Goal: Information Seeking & Learning: Learn about a topic

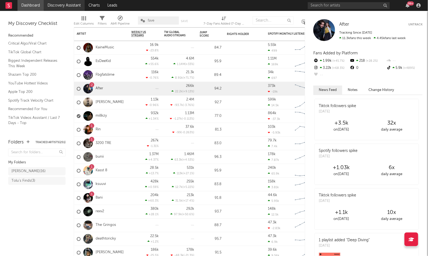
click at [61, 4] on link "Discovery Assistant" at bounding box center [64, 5] width 41 height 11
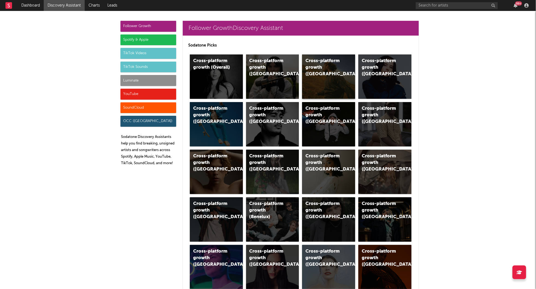
click at [318, 87] on div "Cross-platform growth (US)" at bounding box center [328, 76] width 53 height 44
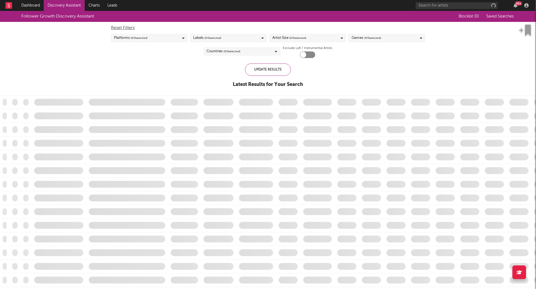
checkbox input "true"
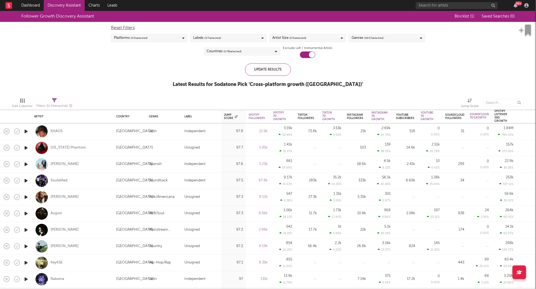
click at [102, 98] on div at bounding box center [170, 103] width 186 height 14
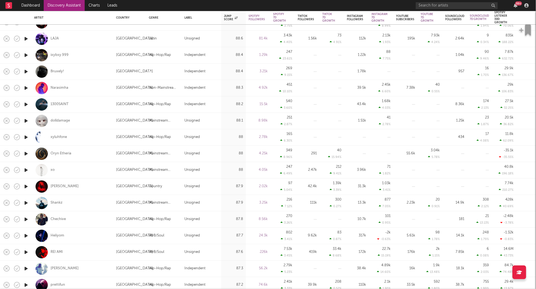
click at [61, 7] on link "Discovery Assistant" at bounding box center [64, 5] width 41 height 11
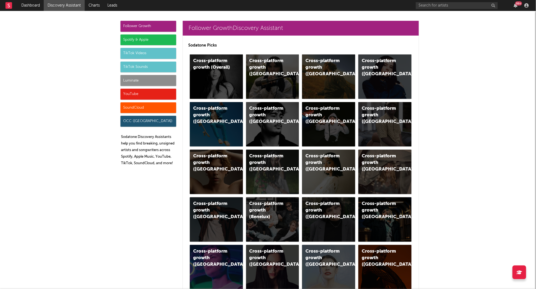
click at [150, 54] on div "TikTok Videos" at bounding box center [149, 53] width 56 height 11
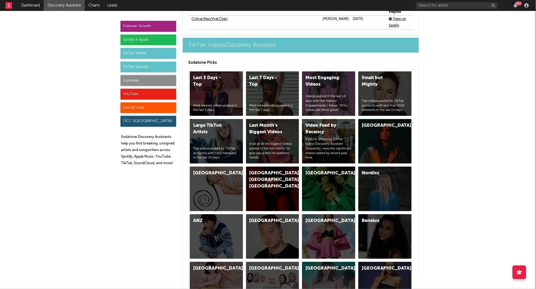
scroll to position [1279, 0]
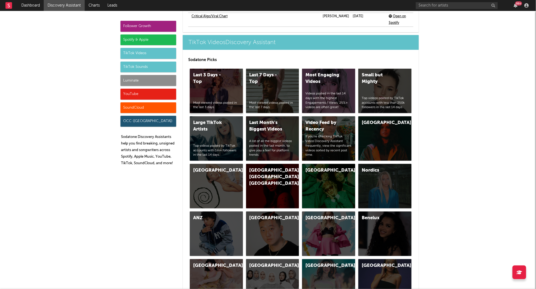
click at [219, 72] on div "Last 3 Days - Top" at bounding box center [211, 78] width 37 height 13
click at [334, 75] on div "Most Engaging Videos Videos posted in the last 14 days with the highest Engagem…" at bounding box center [328, 91] width 53 height 44
click at [379, 78] on div "Small but Mighty Top videos posted by TikTok accounts with less than 250k follo…" at bounding box center [385, 91] width 53 height 44
click at [169, 62] on div "TikTok Sounds" at bounding box center [149, 67] width 56 height 11
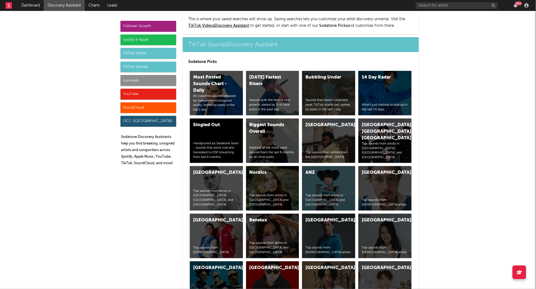
scroll to position [1826, 0]
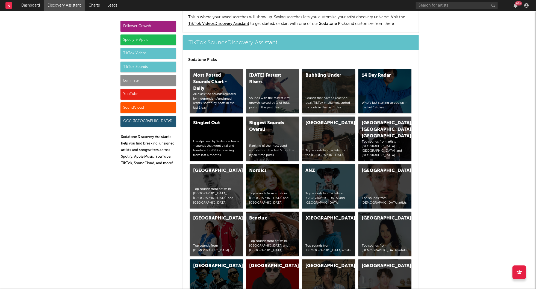
click at [337, 73] on div "Bubbling Under Sounds that haven’t reached peak TikTok virality yet, sorted by …" at bounding box center [328, 91] width 53 height 44
click at [225, 92] on div "All classified sounds released by independent/unsigned artists, sorted by posts…" at bounding box center [216, 101] width 46 height 18
click at [379, 85] on div "14 Day Radar What's just starting to pop up in the last 14 days" at bounding box center [385, 91] width 53 height 44
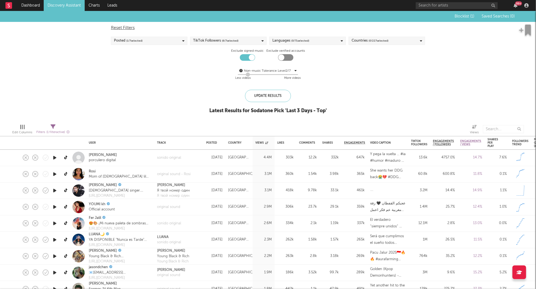
click at [370, 40] on span "( 0 / 227 selected)" at bounding box center [379, 40] width 20 height 7
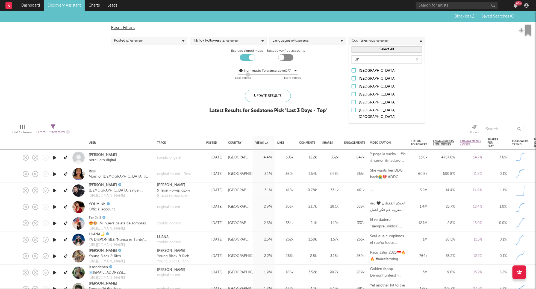
type input "uni"
click at [356, 101] on div at bounding box center [354, 102] width 4 height 4
click at [352, 101] on input "[GEOGRAPHIC_DATA]" at bounding box center [352, 102] width 0 height 7
click at [332, 90] on div "Blocklist ( 1 ) Saved Searches ( 0 ) Reset Filters Posted ( 1 / 7 selected) Tik…" at bounding box center [268, 65] width 536 height 109
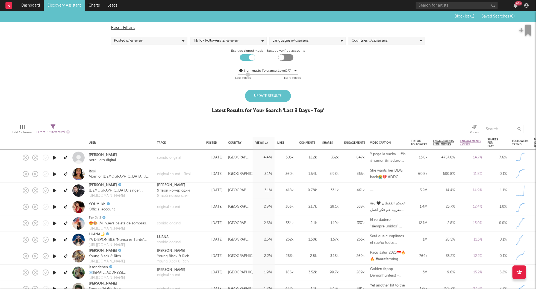
click at [291, 93] on div "Update Results Latest Results for Your Search ' Last 3 Days - Top '" at bounding box center [268, 105] width 113 height 30
click at [284, 95] on div "Update Results" at bounding box center [268, 96] width 46 height 12
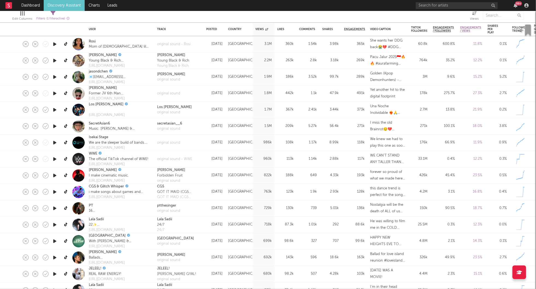
click at [55, 223] on icon "button" at bounding box center [55, 224] width 6 height 7
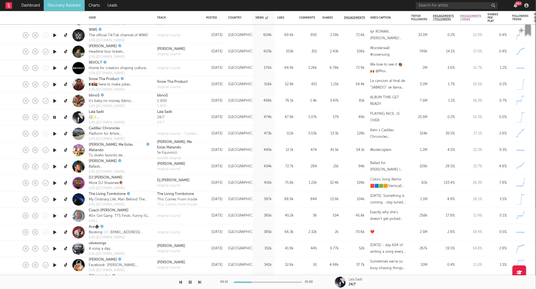
click at [54, 247] on icon "button" at bounding box center [55, 248] width 6 height 7
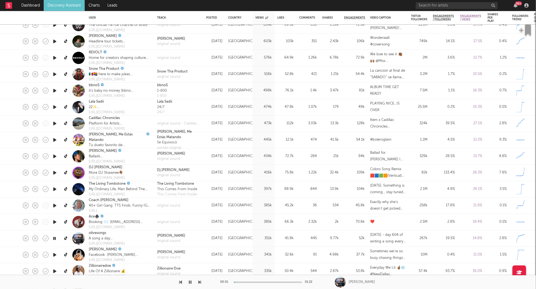
click at [54, 255] on icon "button" at bounding box center [55, 254] width 6 height 7
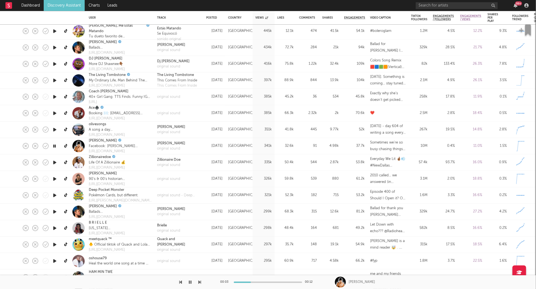
click at [55, 229] on icon "button" at bounding box center [55, 227] width 6 height 7
click at [100, 221] on link "B R I E L L E" at bounding box center [98, 222] width 18 height 5
click at [190, 281] on icon "button" at bounding box center [190, 282] width 3 height 4
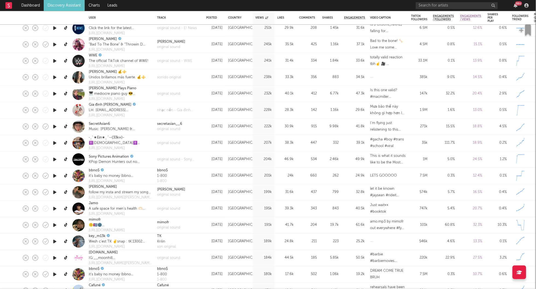
click at [51, 226] on div at bounding box center [54, 225] width 11 height 16
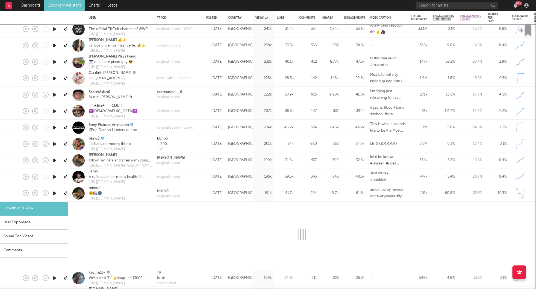
click at [55, 192] on icon "button" at bounding box center [55, 193] width 6 height 7
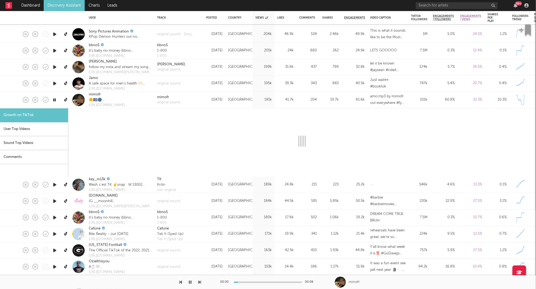
select select "1m"
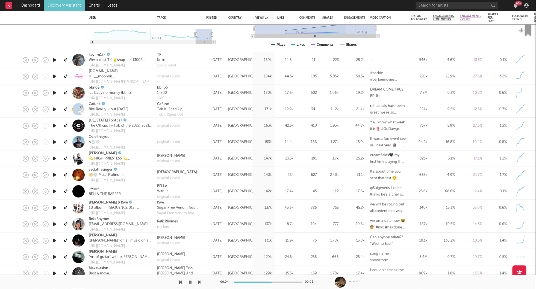
click at [192, 282] on button "button" at bounding box center [190, 282] width 5 height 14
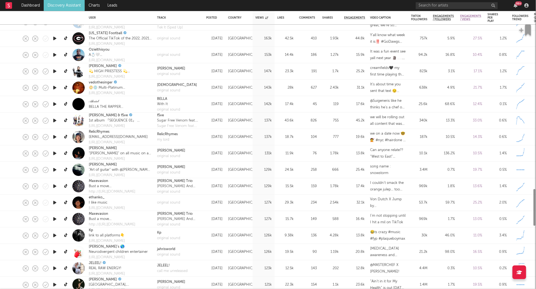
click at [56, 234] on icon "button" at bounding box center [55, 235] width 6 height 7
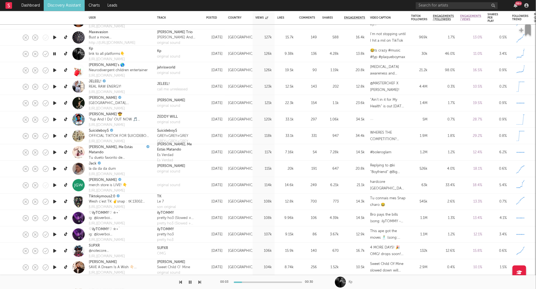
click at [54, 251] on icon "button" at bounding box center [55, 250] width 6 height 7
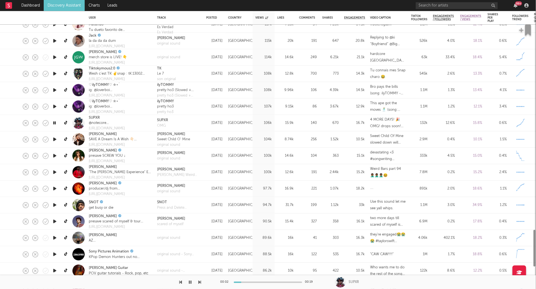
click at [54, 238] on icon "button" at bounding box center [55, 237] width 6 height 7
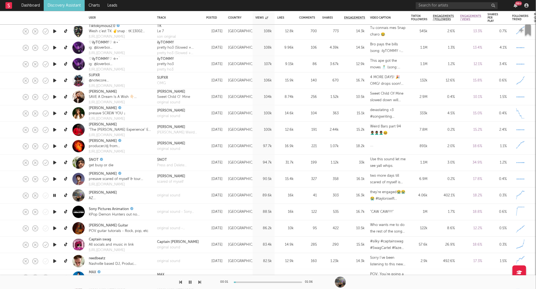
click at [249, 282] on div at bounding box center [268, 281] width 68 height 1
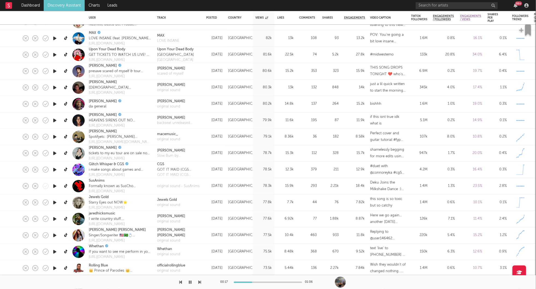
click at [190, 281] on icon "button" at bounding box center [190, 282] width 3 height 4
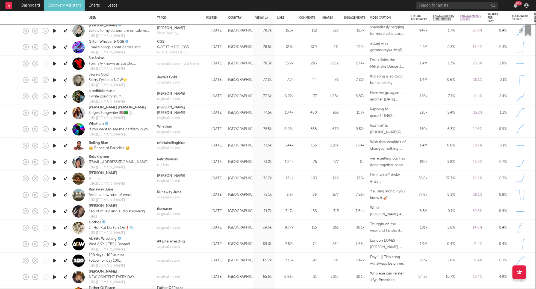
click at [55, 175] on icon "button" at bounding box center [55, 178] width 6 height 7
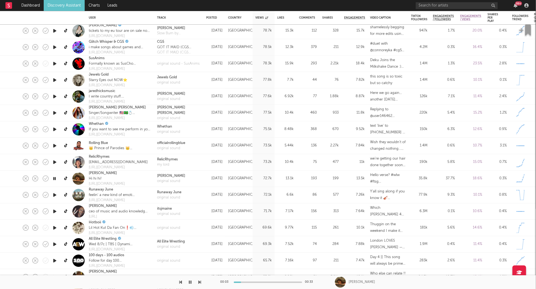
click at [54, 176] on icon "button" at bounding box center [54, 178] width 5 height 7
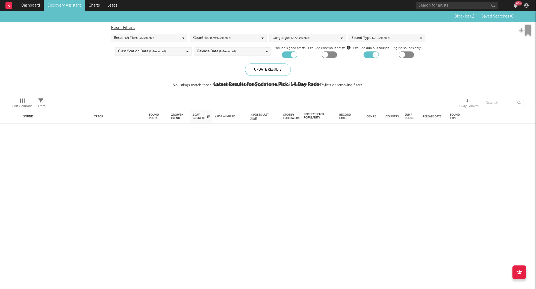
click at [91, 37] on div "Blocklist ( 1 ) Saved Searches ( 0 ) Reset Filters Research Tiers ( 3 / 7 selec…" at bounding box center [268, 52] width 536 height 82
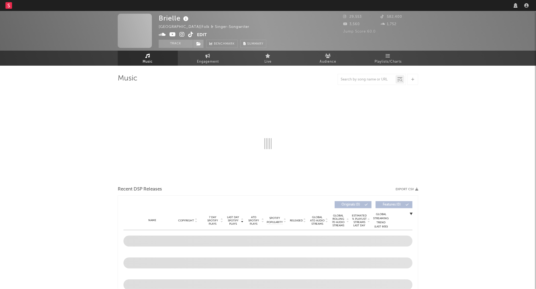
select select "1w"
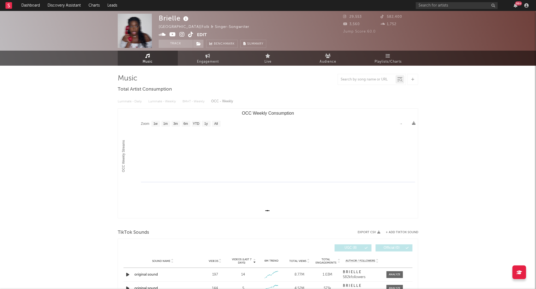
click at [182, 35] on icon at bounding box center [182, 34] width 5 height 5
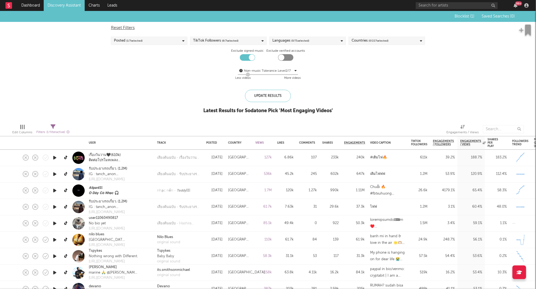
click at [361, 40] on div "Countries ( 0 / 227 selected)" at bounding box center [370, 40] width 37 height 7
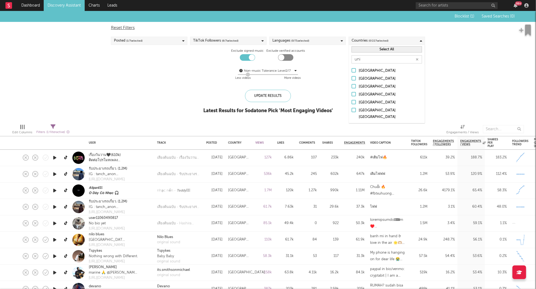
type input "uni"
click at [370, 102] on div "[GEOGRAPHIC_DATA]" at bounding box center [390, 102] width 63 height 7
click at [352, 102] on input "[GEOGRAPHIC_DATA]" at bounding box center [352, 102] width 0 height 7
click at [281, 95] on div "Update Results" at bounding box center [268, 96] width 46 height 12
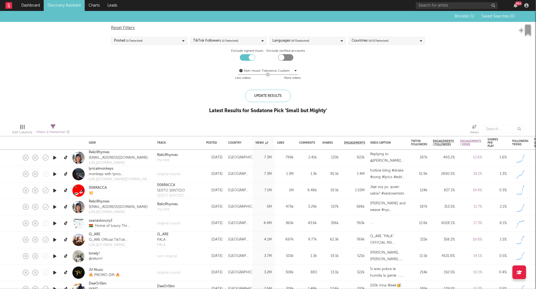
click at [355, 43] on div "Countries ( 0 / 227 selected)" at bounding box center [370, 40] width 37 height 7
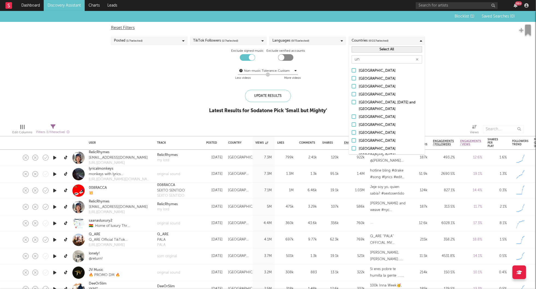
type input "un"
click at [354, 138] on div at bounding box center [354, 140] width 4 height 4
click at [352, 138] on input "[GEOGRAPHIC_DATA]" at bounding box center [352, 141] width 0 height 7
click at [274, 95] on div "Update Results" at bounding box center [268, 96] width 46 height 12
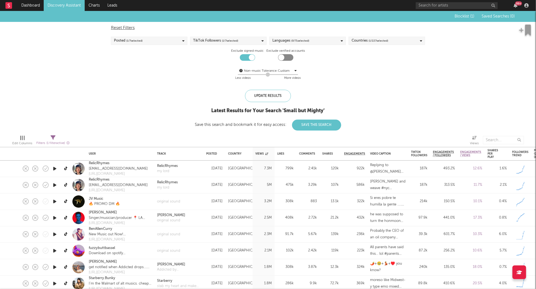
click at [164, 100] on div "Blocklist ( 1 ) Saved Searches ( 0 ) Reset Filters Posted ( 1 / 7 selected) Tik…" at bounding box center [268, 70] width 536 height 119
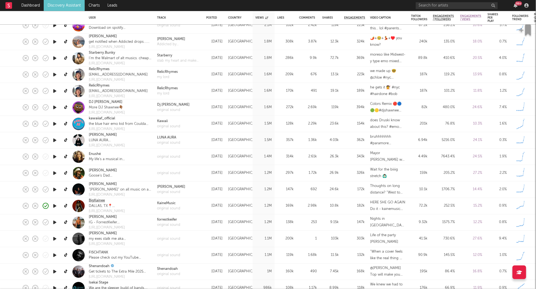
click at [91, 202] on link "BigKainee" at bounding box center [97, 200] width 16 height 5
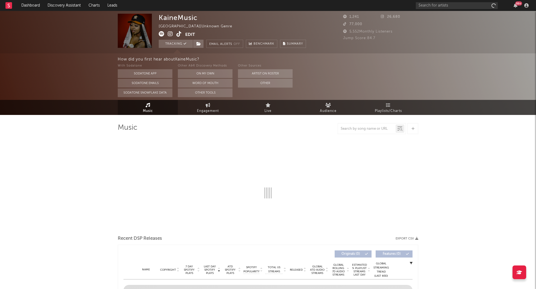
select select "1w"
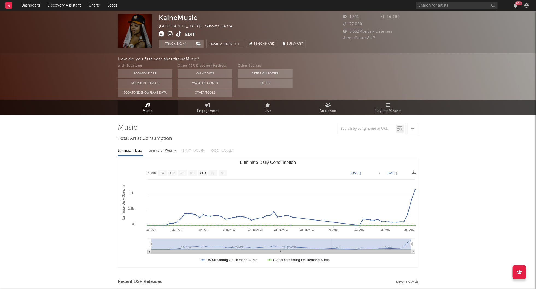
click at [169, 35] on icon at bounding box center [170, 33] width 5 height 5
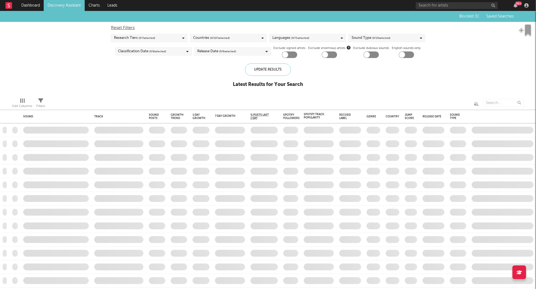
checkbox input "true"
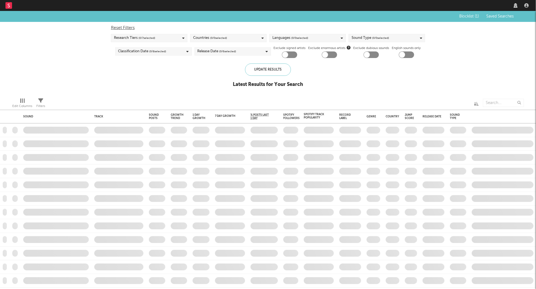
checkbox input "true"
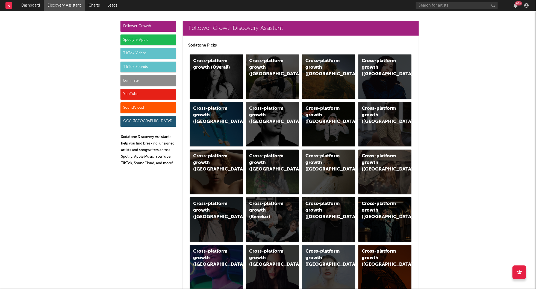
scroll to position [1826, 0]
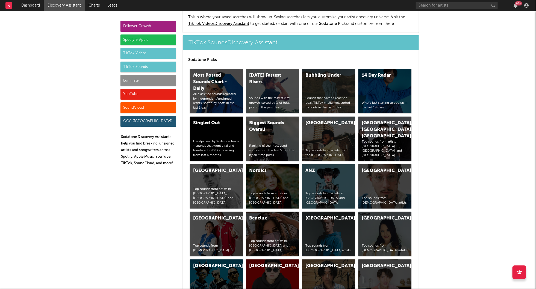
click at [137, 80] on div "Luminate" at bounding box center [149, 80] width 56 height 11
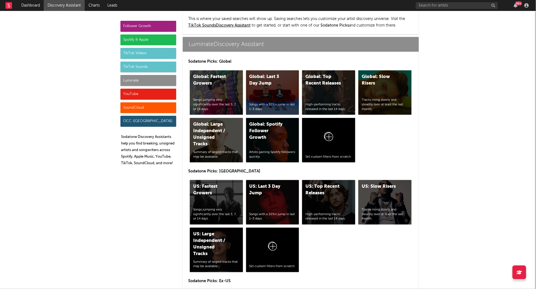
scroll to position [2374, 0]
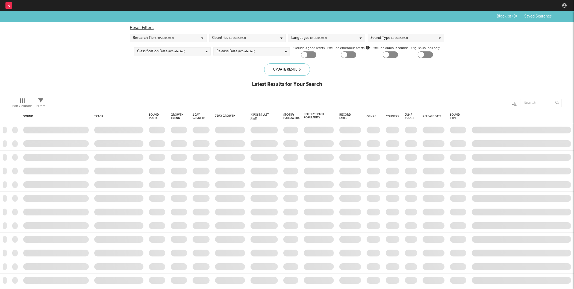
checkbox input "true"
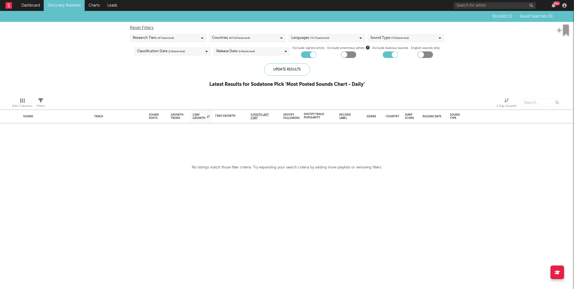
click at [381, 41] on div "Sound Type ( 7 / 10 selected)" at bounding box center [390, 38] width 39 height 7
click at [346, 27] on div "Reset Filters" at bounding box center [287, 28] width 314 height 7
checkbox input "false"
click at [271, 39] on div "Countries ( 197 / 197 selected)" at bounding box center [247, 38] width 77 height 8
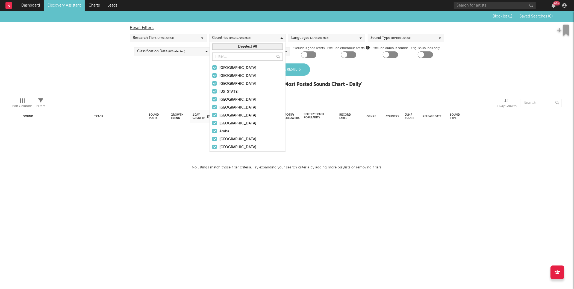
click at [264, 48] on button "Deselect All" at bounding box center [247, 46] width 71 height 6
click at [245, 59] on input "text" at bounding box center [247, 56] width 71 height 8
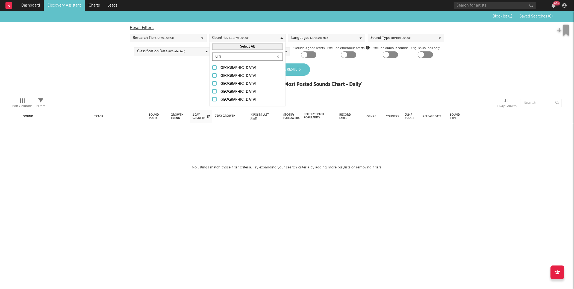
type input "uni"
click at [230, 100] on div "United States" at bounding box center [251, 100] width 63 height 7
click at [212, 100] on input "United States" at bounding box center [212, 100] width 0 height 7
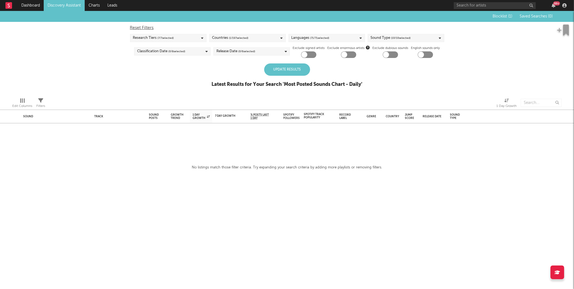
click at [318, 74] on div "Update Results Latest Results for Your Search ' Most Posted Sounds Chart - Dail…" at bounding box center [287, 78] width 151 height 30
click at [299, 69] on div "Update Results" at bounding box center [287, 69] width 46 height 12
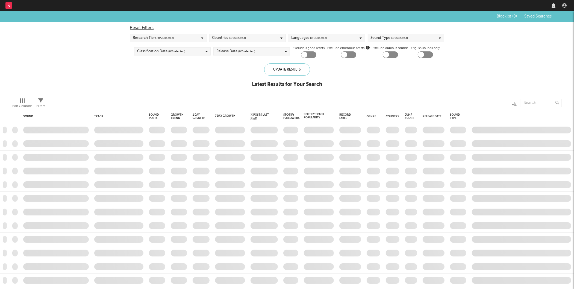
checkbox input "true"
